Goal: Task Accomplishment & Management: Complete application form

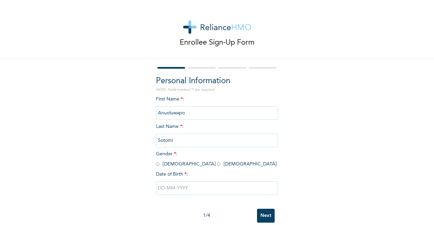
click at [217, 166] on input "radio" at bounding box center [218, 164] width 3 height 6
radio input "true"
click at [162, 187] on input "text" at bounding box center [217, 189] width 122 height 14
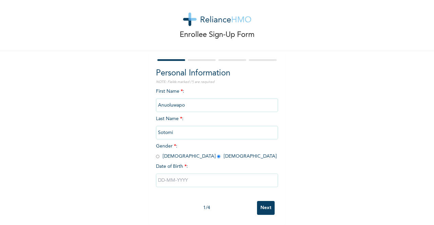
select select "9"
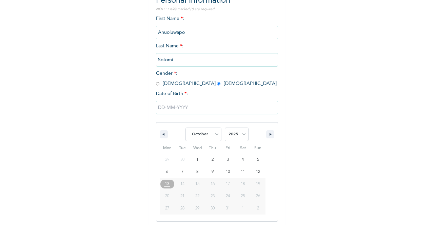
scroll to position [83, 0]
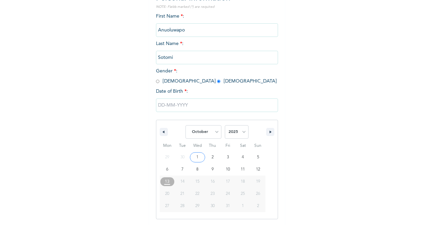
click at [184, 109] on input "text" at bounding box center [217, 106] width 122 height 14
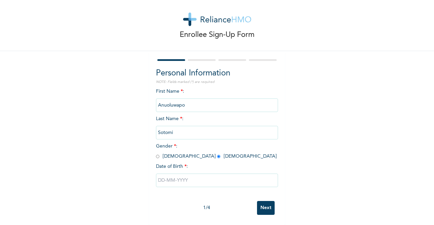
click at [198, 179] on input "text" at bounding box center [217, 181] width 122 height 14
select select "9"
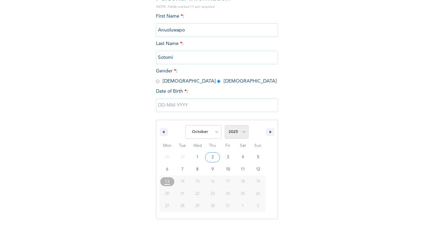
click at [234, 135] on select "2025 2024 2023 2022 2021 2020 2019 2018 2017 2016 2015 2014 2013 2012 2011 2010…" at bounding box center [237, 132] width 24 height 14
select select "1998"
click at [225, 126] on select "2025 2024 2023 2022 2021 2020 2019 2018 2017 2016 2015 2014 2013 2012 2011 2010…" at bounding box center [237, 132] width 24 height 14
click at [210, 130] on select "January February March April May June July August September October November De…" at bounding box center [203, 132] width 36 height 14
select select "6"
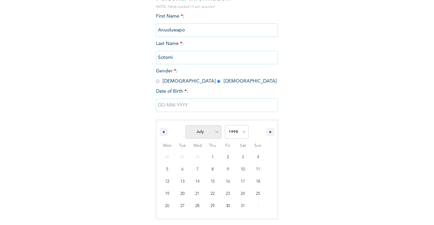
click at [185, 126] on select "January February March April May June July August September October November De…" at bounding box center [203, 132] width 36 height 14
type input "[DATE]"
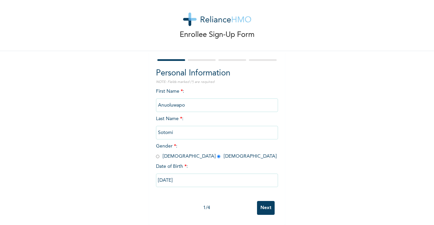
scroll to position [14, 0]
click at [262, 204] on input "Next" at bounding box center [266, 208] width 18 height 14
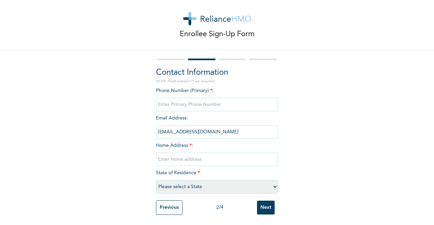
click at [262, 204] on input "Next" at bounding box center [266, 208] width 18 height 14
type input "08102067180"
click at [194, 158] on input "text" at bounding box center [217, 160] width 122 height 14
click at [264, 184] on select "Please select a State [PERSON_NAME] (FCT) [PERSON_NAME] Ibom [GEOGRAPHIC_DATA] …" at bounding box center [217, 187] width 122 height 14
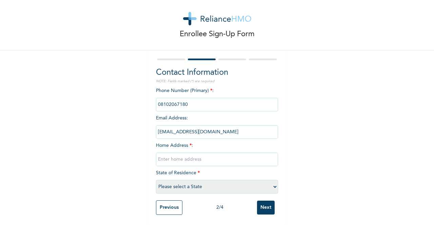
select select "25"
click at [156, 180] on select "Please select a State [PERSON_NAME] (FCT) [PERSON_NAME] Ibom [GEOGRAPHIC_DATA] …" at bounding box center [217, 187] width 122 height 14
click at [181, 157] on input "text" at bounding box center [217, 160] width 122 height 14
type input "[STREET_ADDRESS]"
click at [266, 202] on input "Next" at bounding box center [266, 208] width 18 height 14
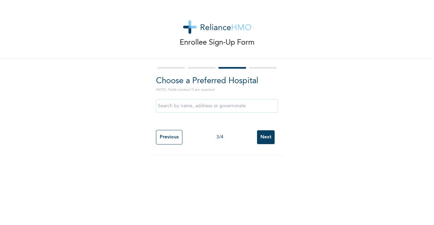
scroll to position [0, 0]
click at [205, 106] on input "text" at bounding box center [217, 106] width 122 height 14
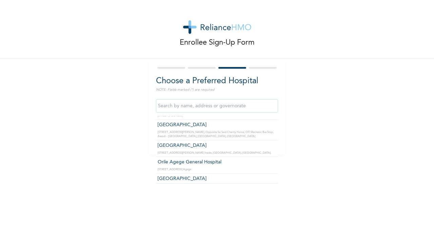
scroll to position [17946, 0]
